Goal: Find specific page/section: Find specific page/section

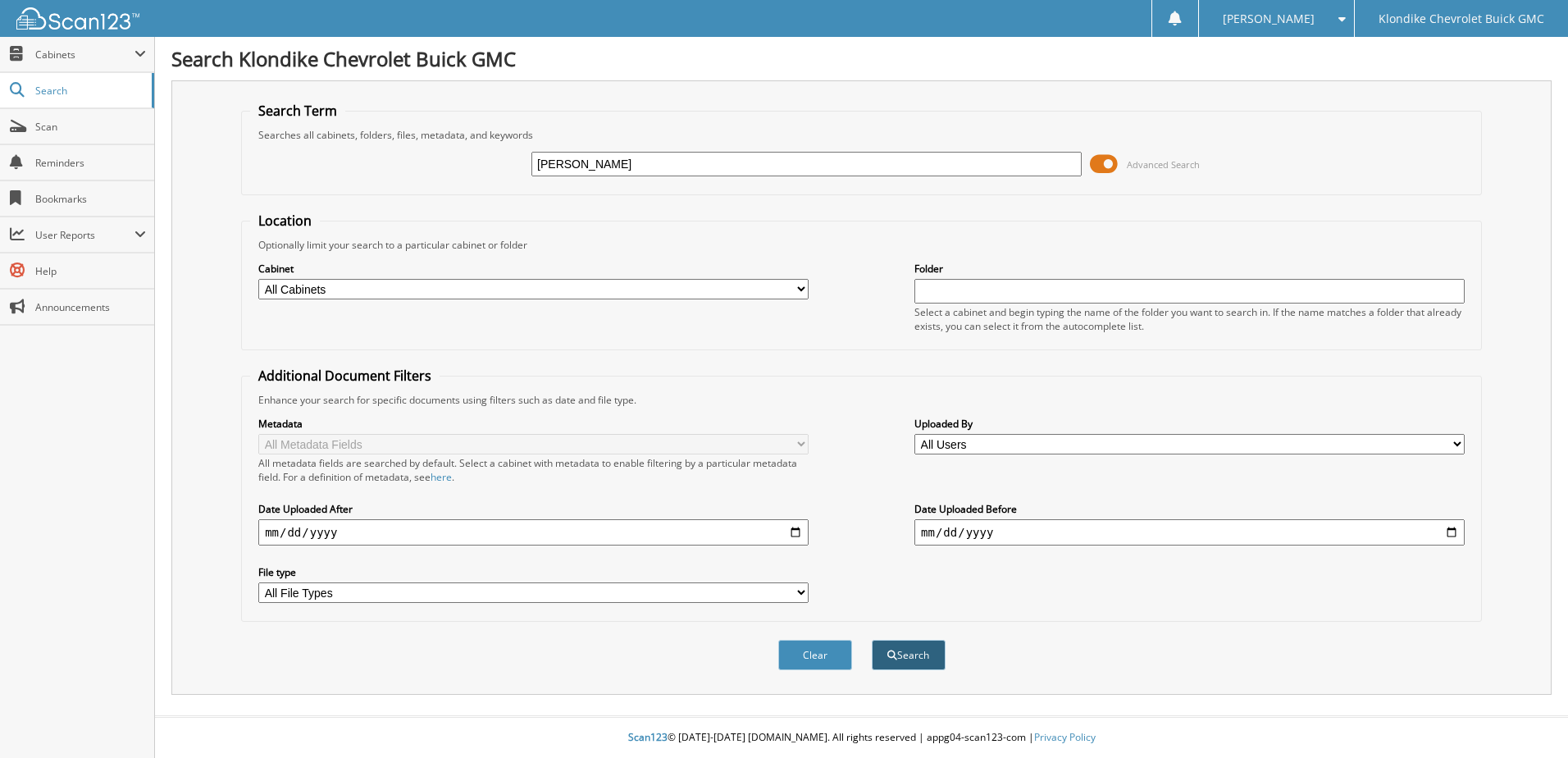
type input "[PERSON_NAME]"
click at [912, 660] on button "Search" at bounding box center [908, 654] width 74 height 31
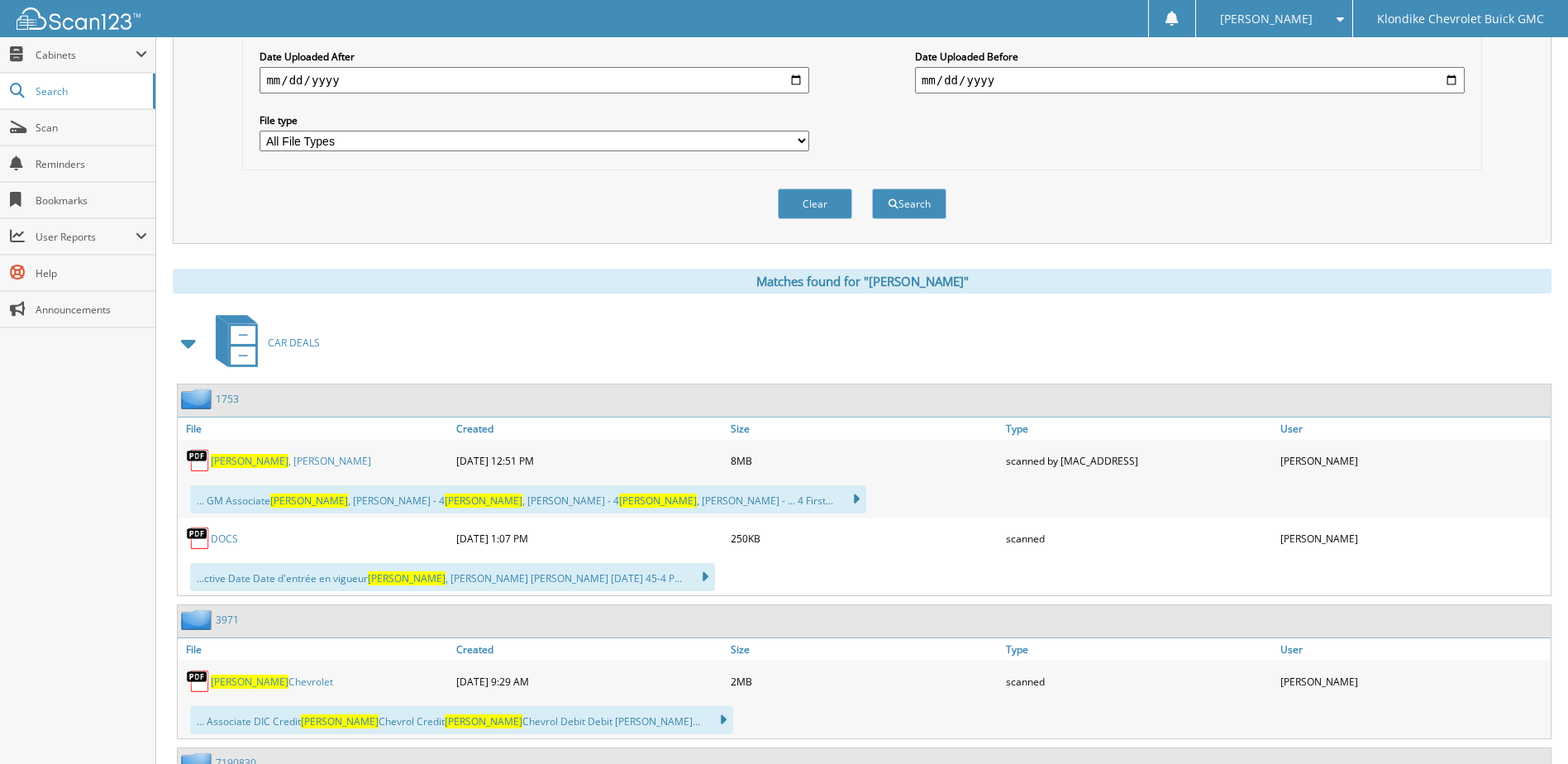
scroll to position [496, 0]
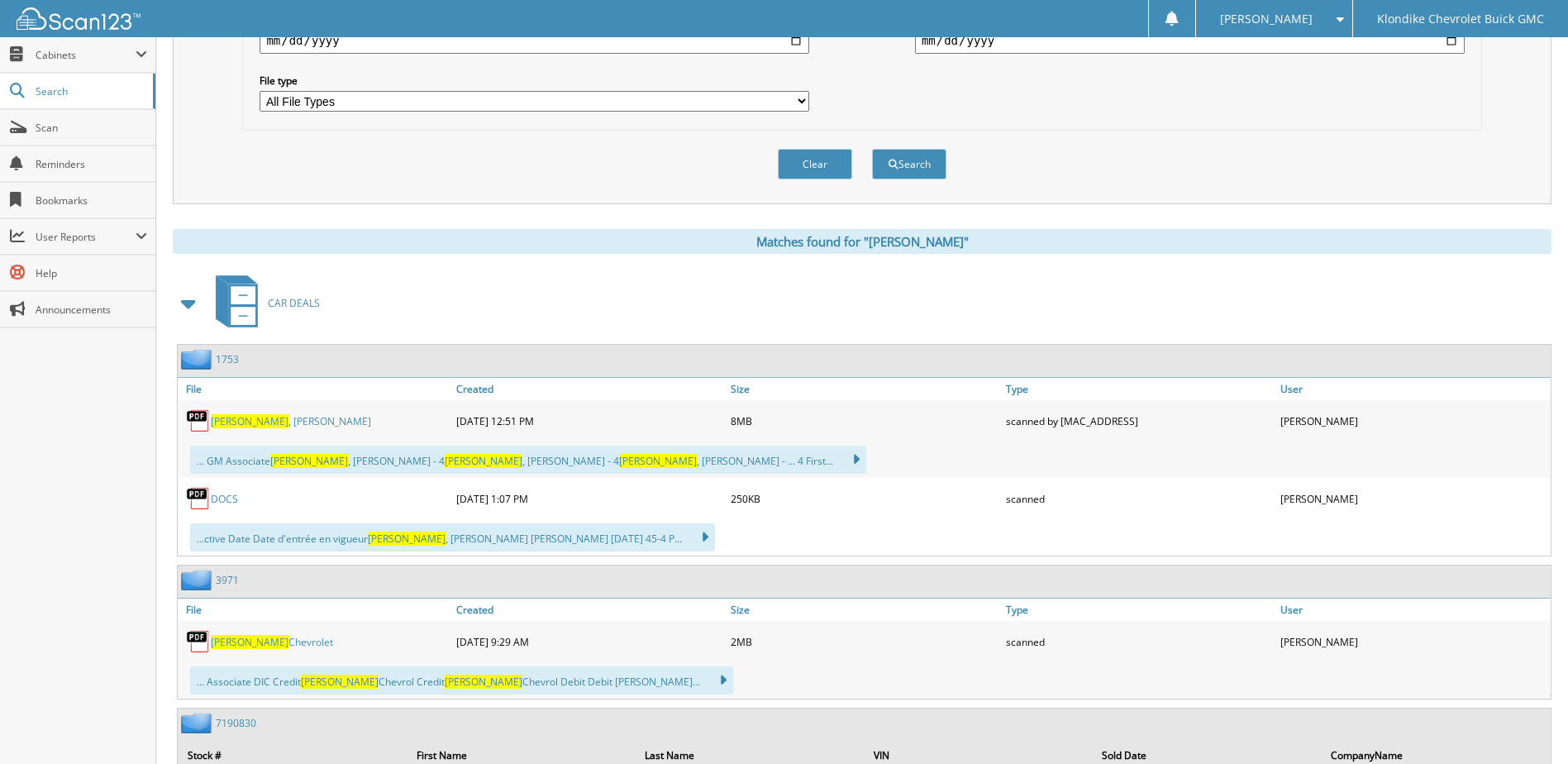
click at [243, 419] on span "[PERSON_NAME]" at bounding box center [249, 421] width 78 height 14
